Goal: Transaction & Acquisition: Purchase product/service

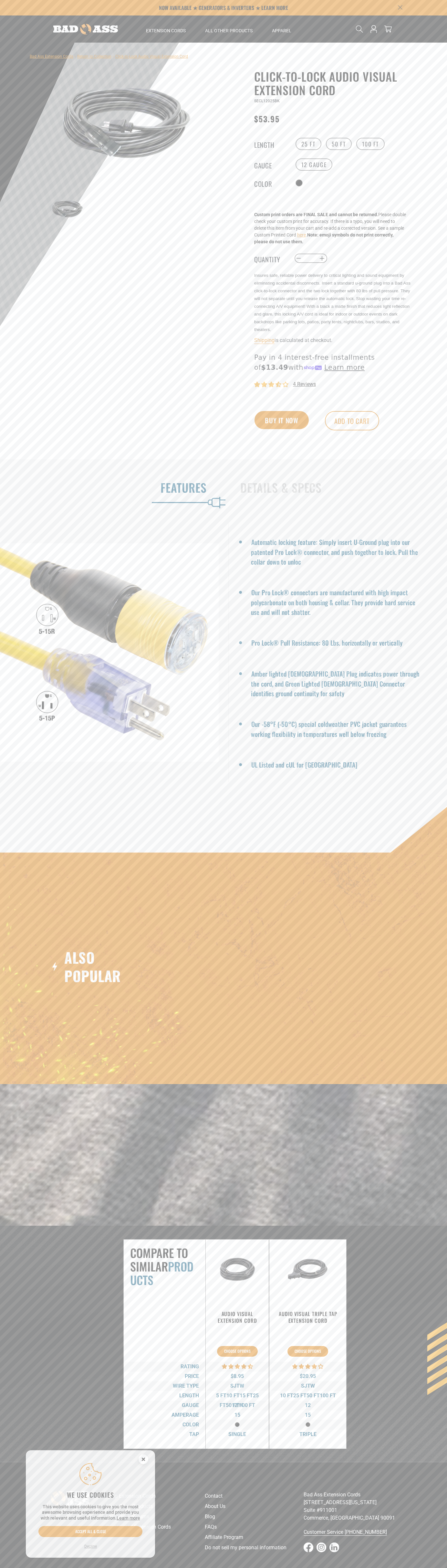
click at [304, 385] on span "4 reviews" at bounding box center [304, 384] width 23 height 6
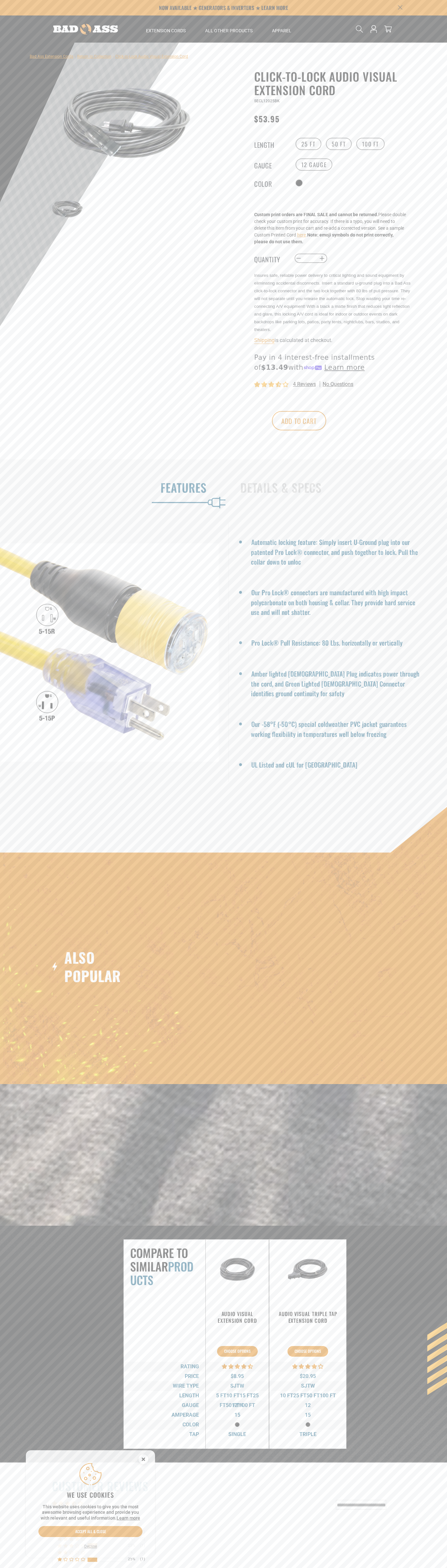
click at [72, 9] on p "NOW AVAILABLE ★ GENERATORS & INVERTERS ★ LEARN MORE" at bounding box center [224, 7] width 358 height 15
click at [443, 276] on div at bounding box center [224, 200] width 447 height 316
click at [18, 1567] on html "Skip to content NOW AVAILABLE ★ GENERATORS & INVERTERS ★ LEARN MORE Home Extens…" at bounding box center [224, 784] width 447 height 1568
click at [30, 731] on div at bounding box center [109, 653] width 219 height 259
click at [352, 421] on button "Add to cart" at bounding box center [351, 421] width 54 height 19
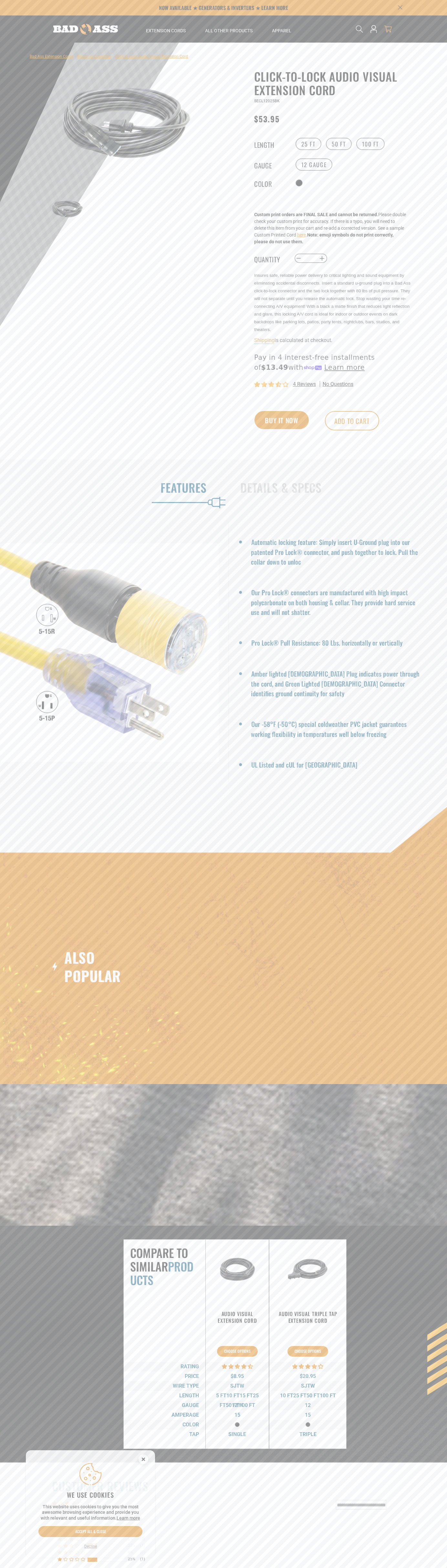
click at [388, 29] on icon at bounding box center [387, 29] width 8 height 8
